Goal: Task Accomplishment & Management: Manage account settings

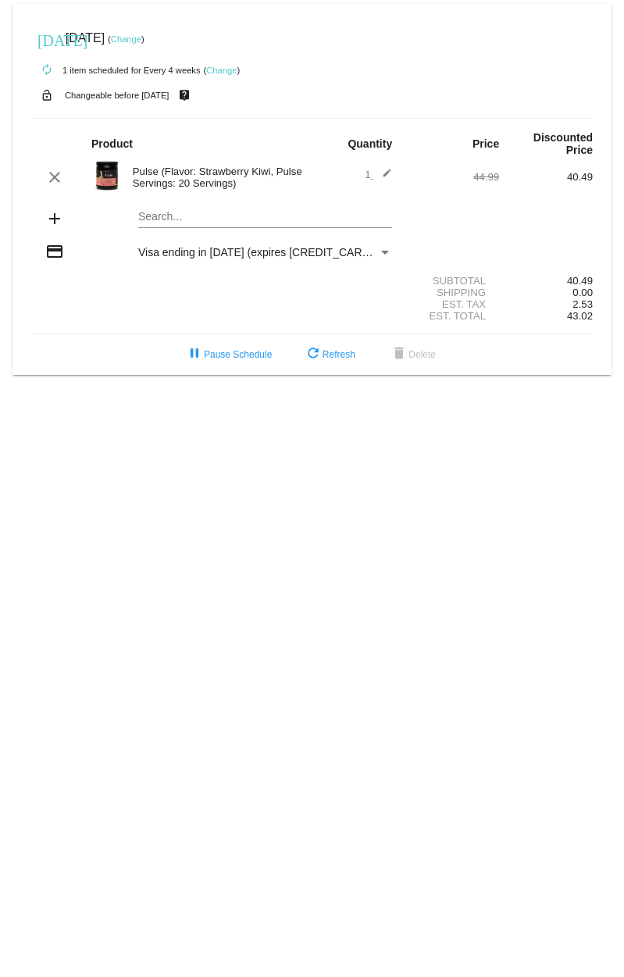
click at [141, 40] on link "Change" at bounding box center [126, 38] width 30 height 9
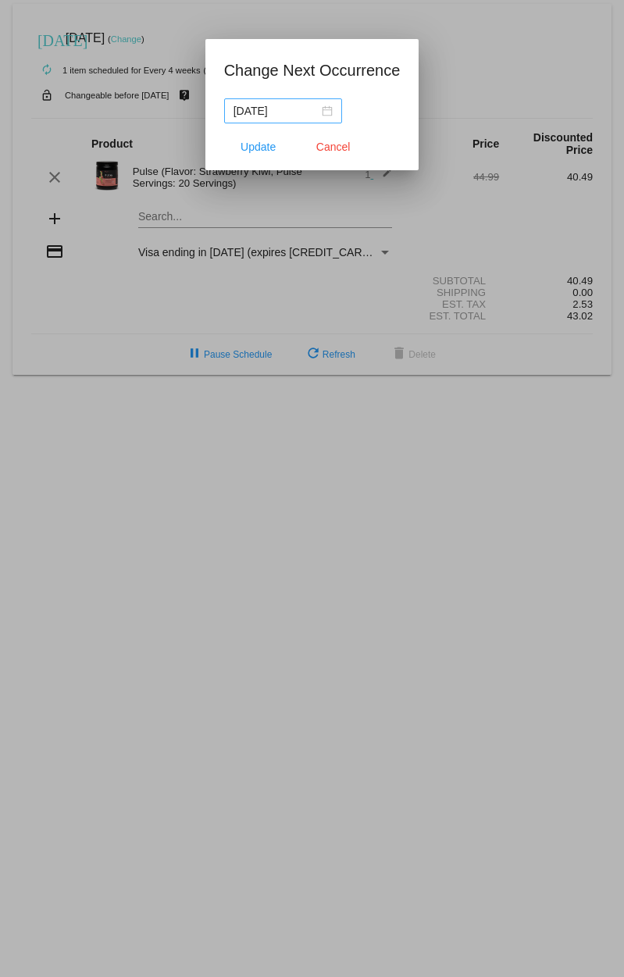
click at [319, 113] on nz-date-picker "[DATE]" at bounding box center [283, 110] width 118 height 25
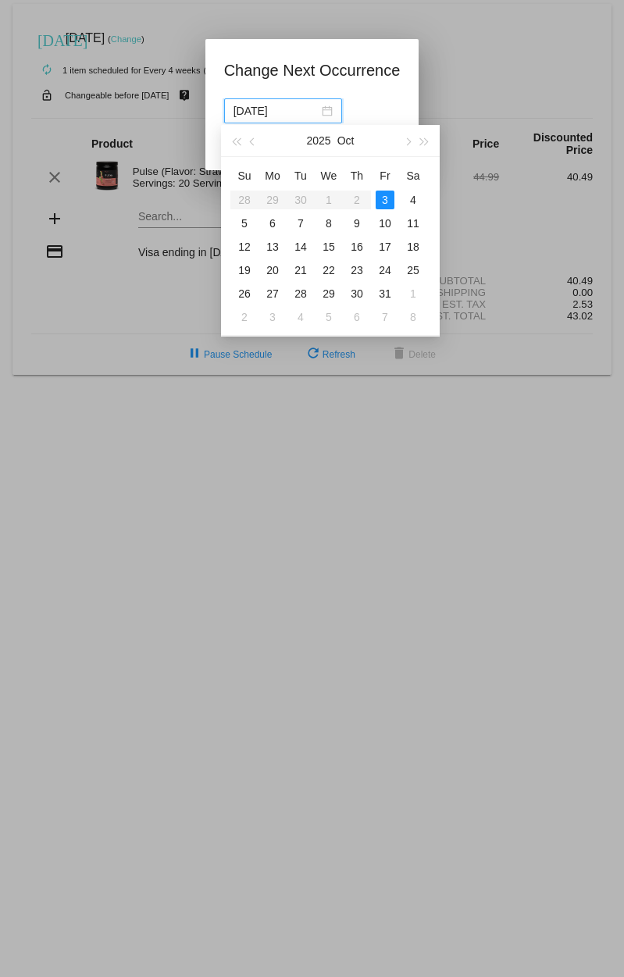
click at [319, 113] on nz-date-picker "[DATE]" at bounding box center [283, 110] width 118 height 25
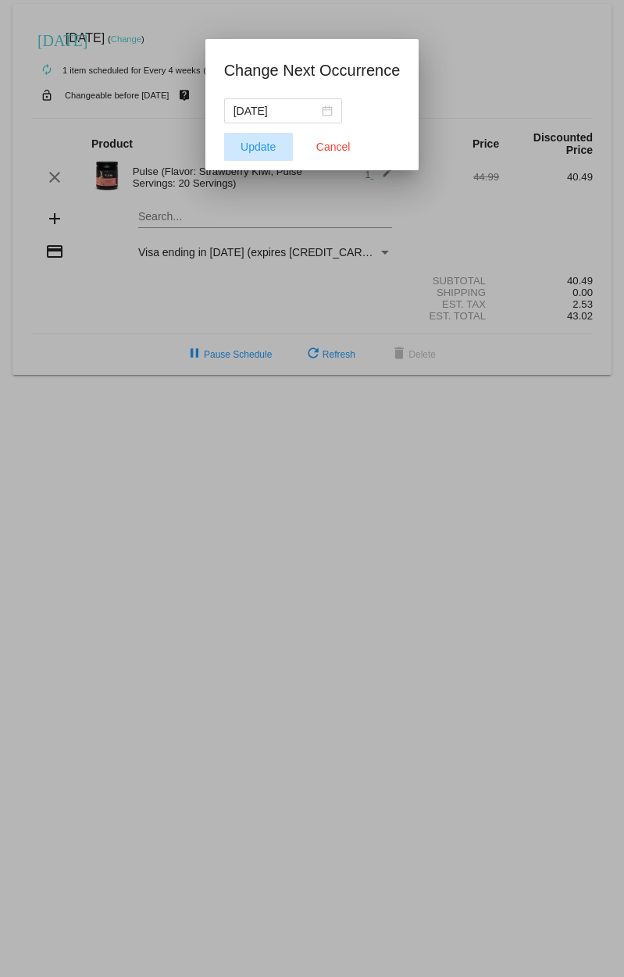
click at [254, 151] on span "Update" at bounding box center [258, 147] width 35 height 12
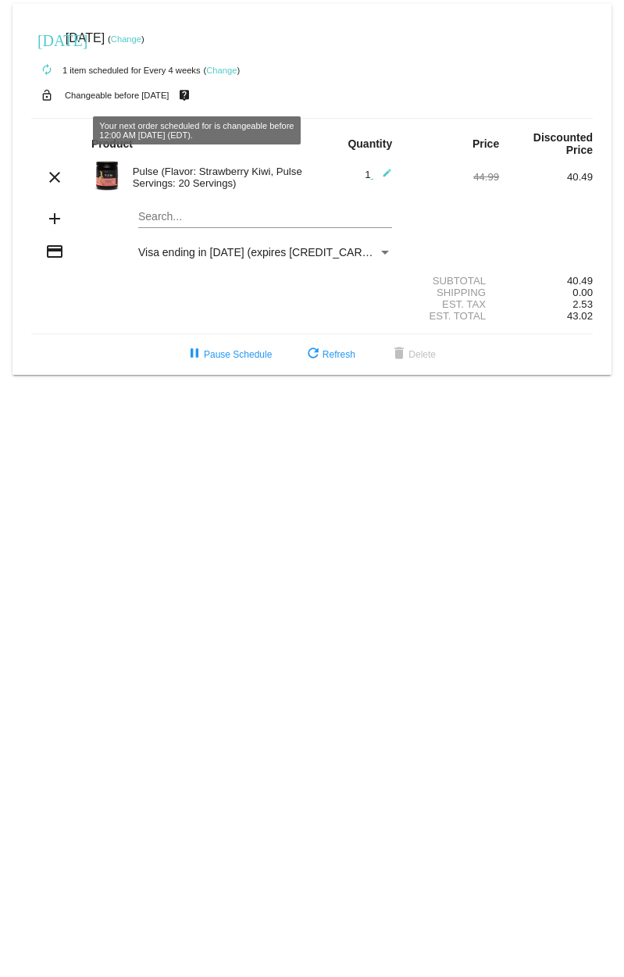
click at [194, 94] on mat-icon "live_help" at bounding box center [184, 95] width 19 height 20
